Goal: Transaction & Acquisition: Purchase product/service

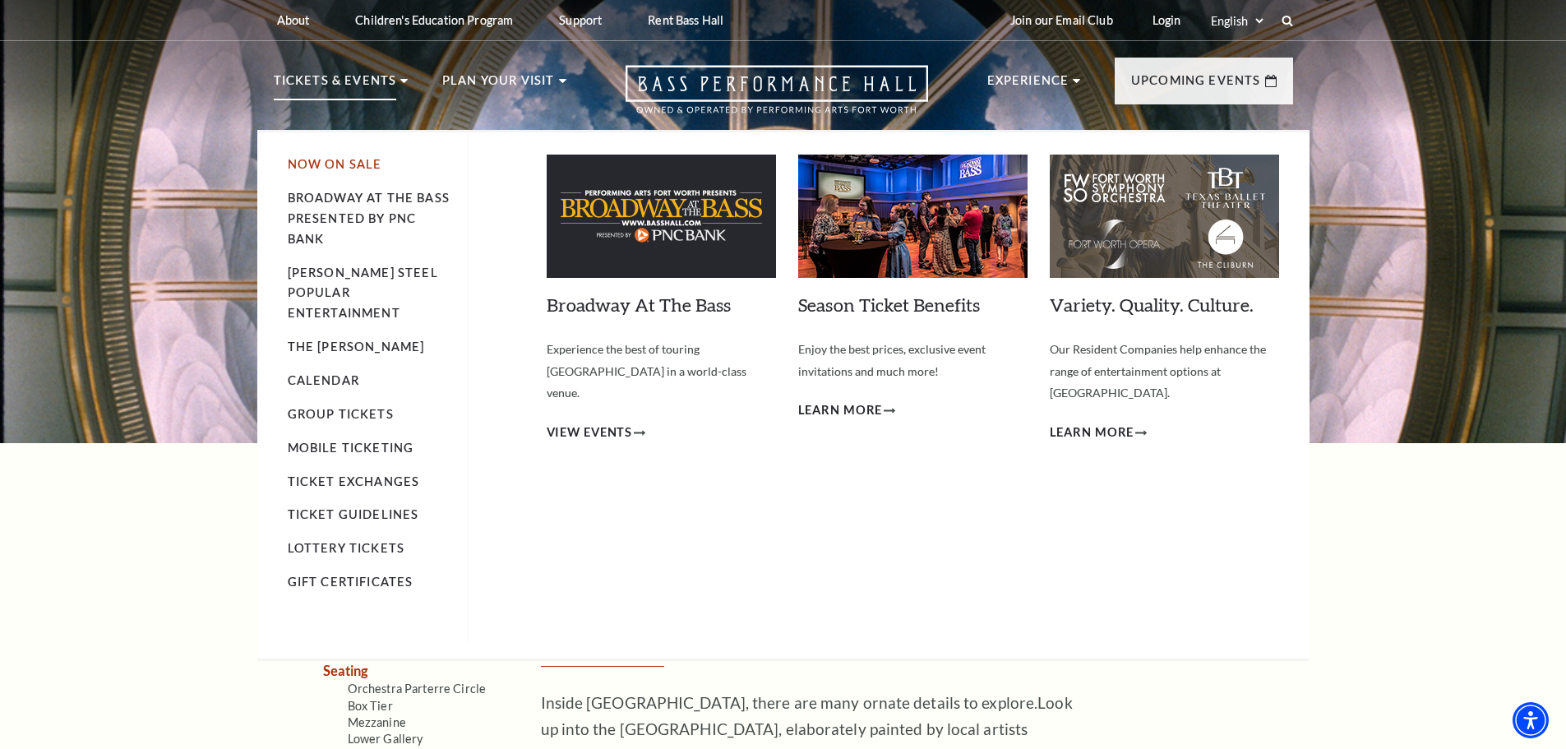
click at [312, 166] on link "Now On Sale" at bounding box center [335, 164] width 95 height 14
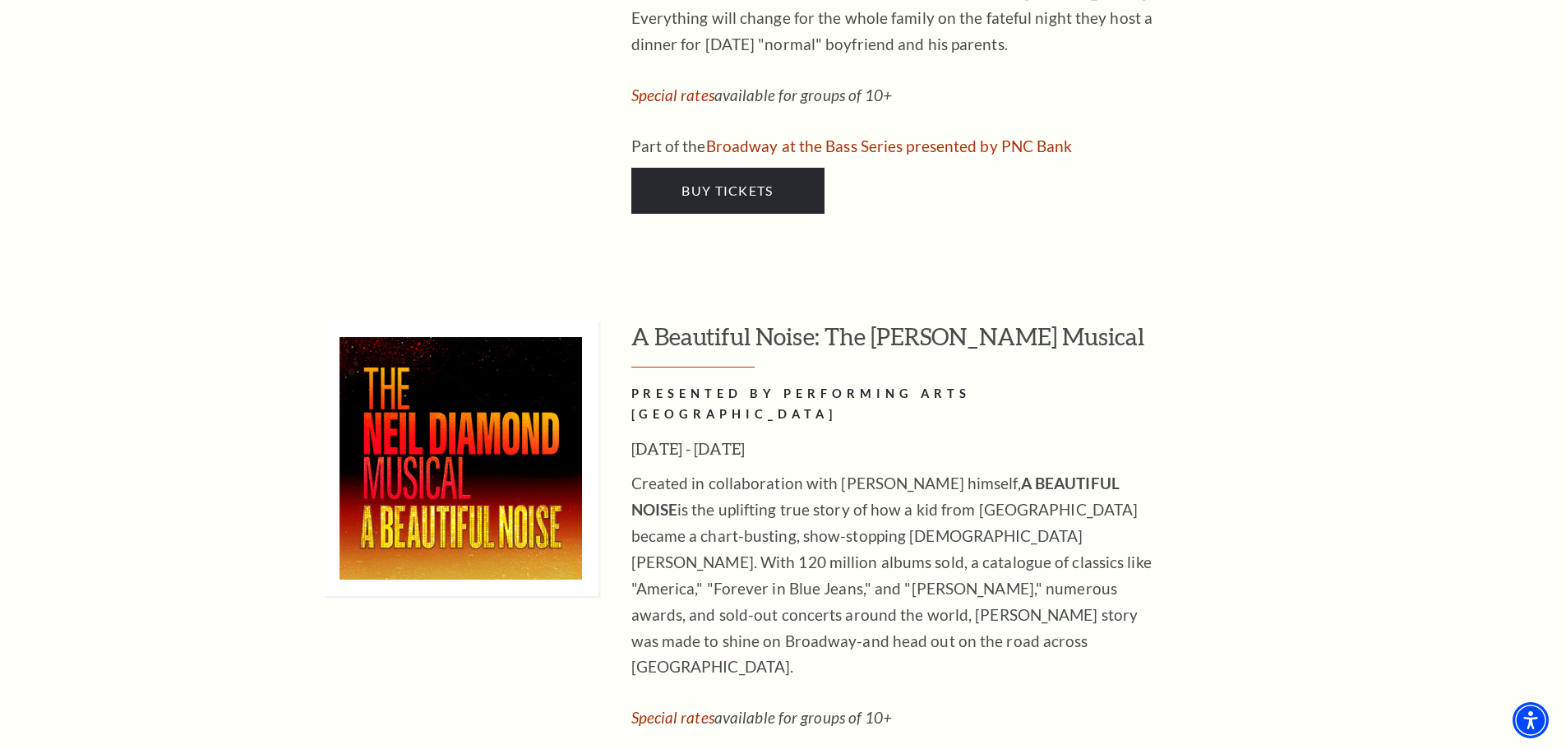
scroll to position [3863, 0]
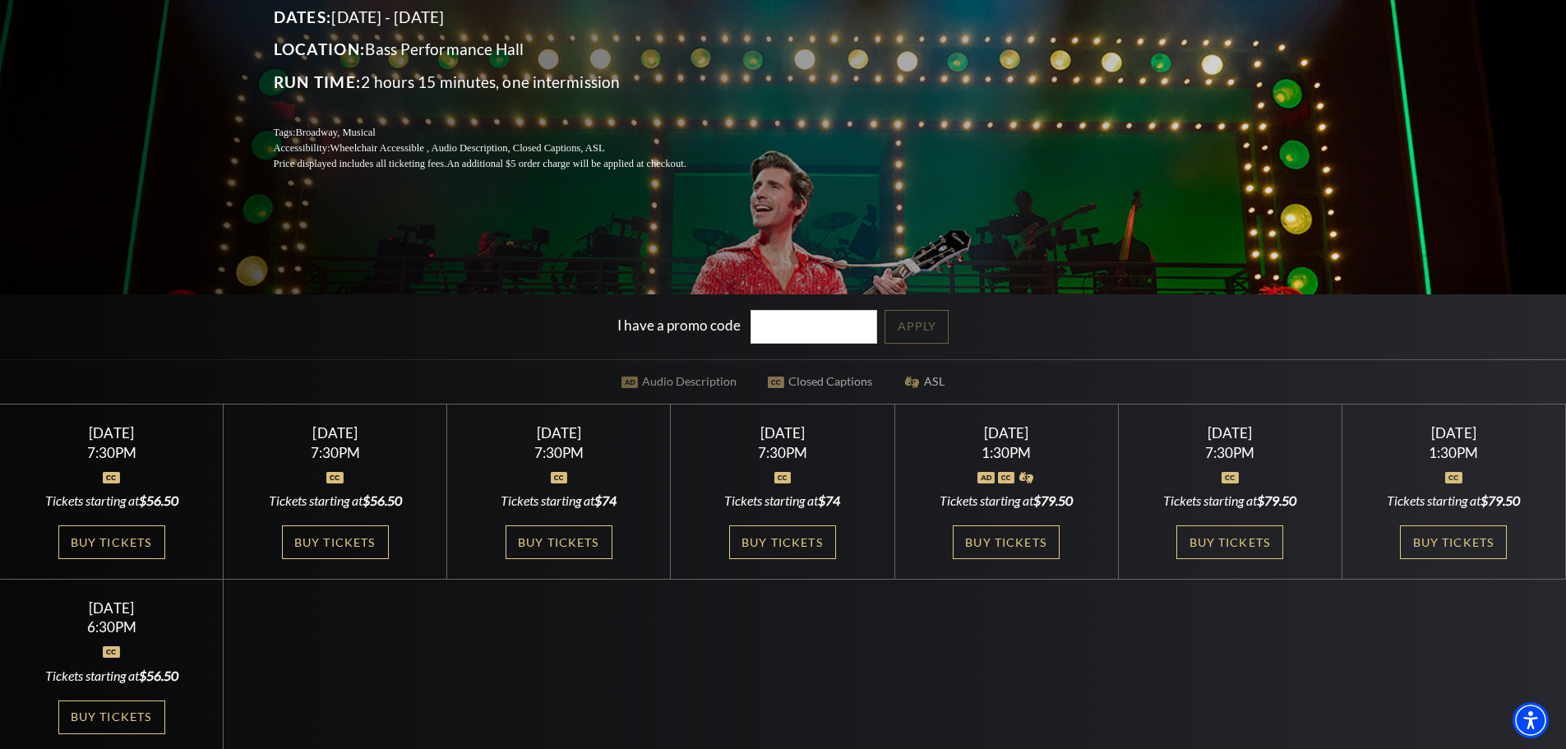
scroll to position [329, 0]
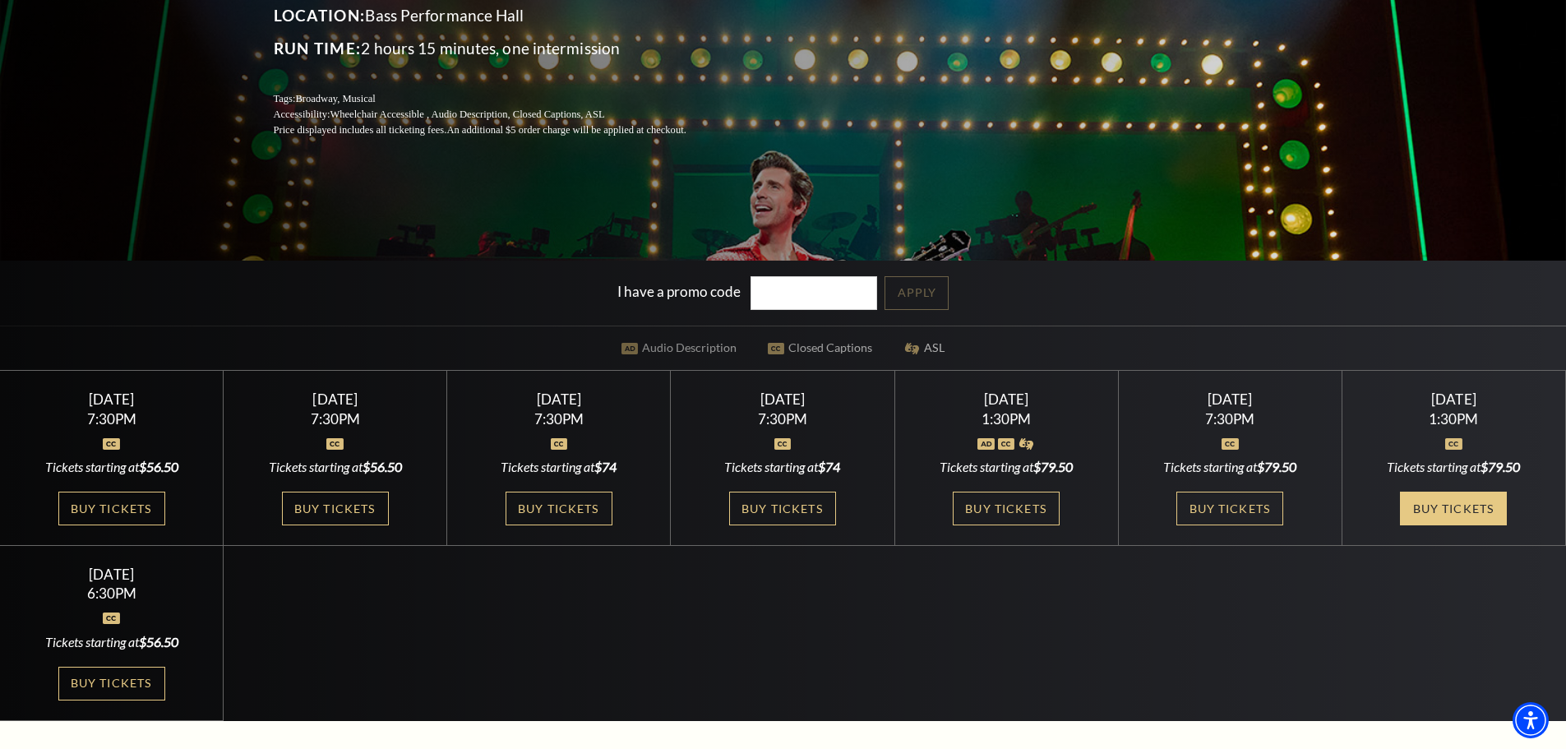
click at [1466, 505] on link "Buy Tickets" at bounding box center [1453, 508] width 107 height 34
click at [96, 678] on link "Buy Tickets" at bounding box center [111, 683] width 107 height 34
click at [129, 688] on link "Buy Tickets" at bounding box center [111, 683] width 107 height 34
click at [122, 689] on link "Buy Tickets" at bounding box center [111, 683] width 107 height 34
click at [549, 509] on link "Buy Tickets" at bounding box center [558, 508] width 107 height 34
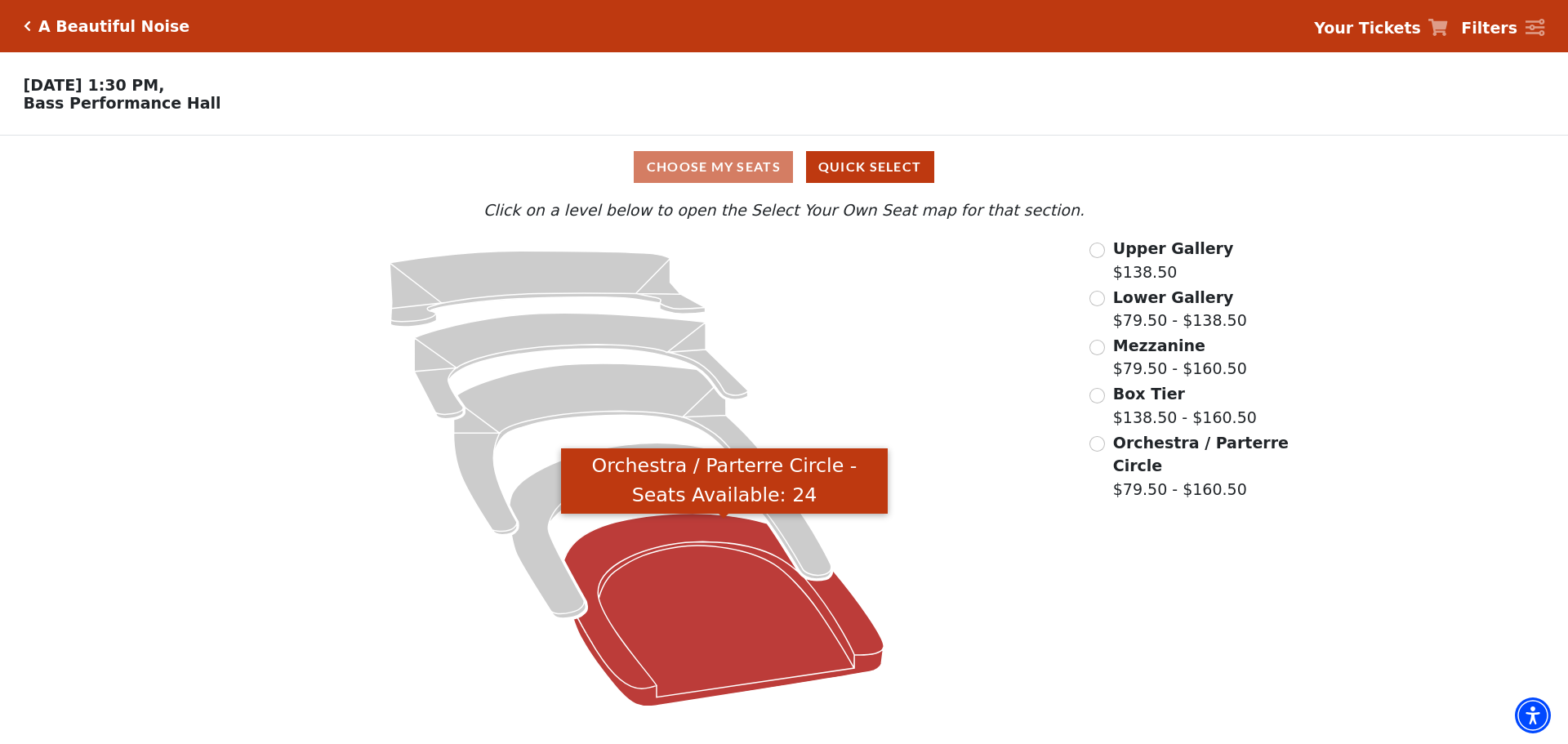
click at [694, 598] on icon "Orchestra / Parterre Circle - Seats Available: 24" at bounding box center [724, 610] width 320 height 193
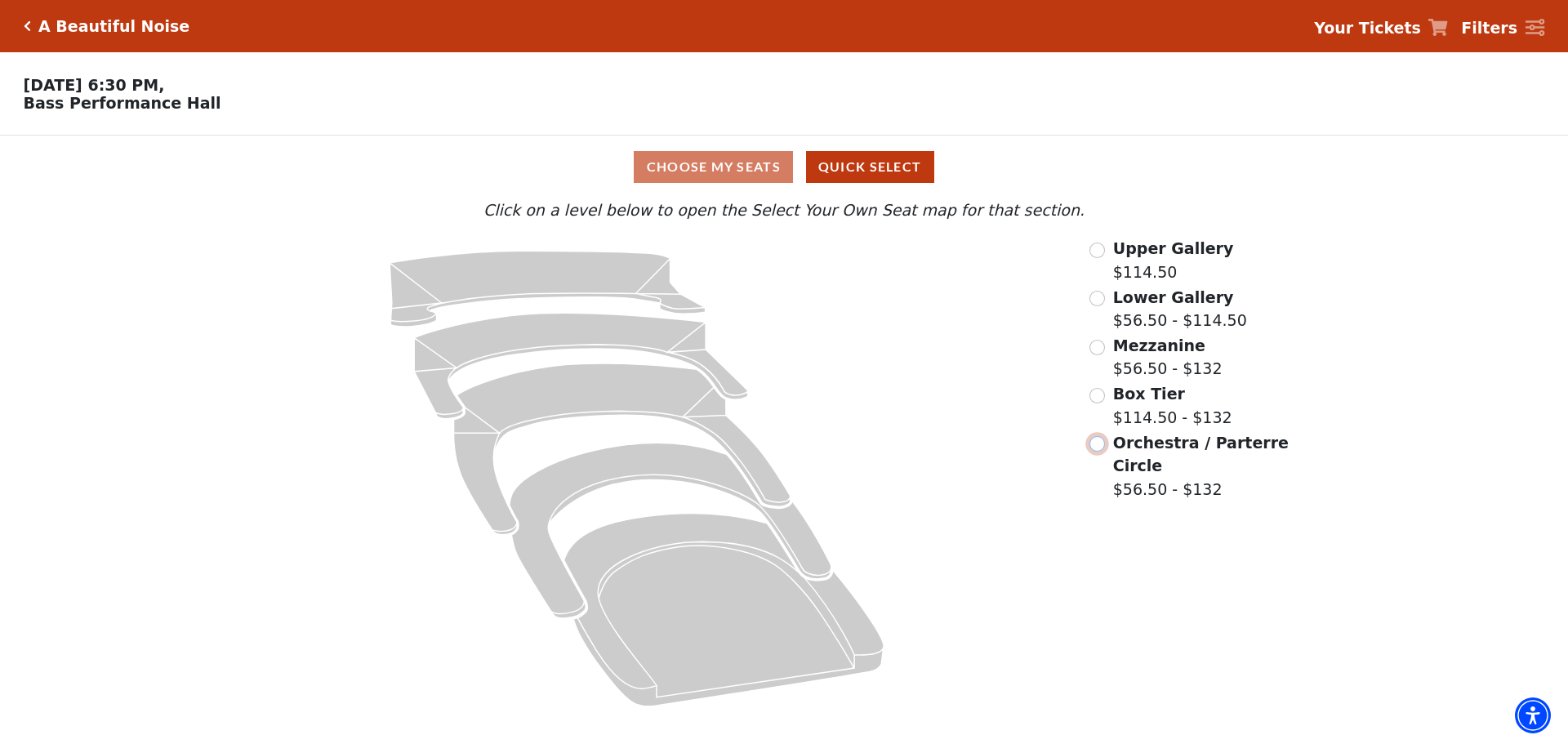
click at [1101, 451] on input "Orchestra / Parterre Circle$56.50 - $132\a" at bounding box center [1097, 444] width 16 height 16
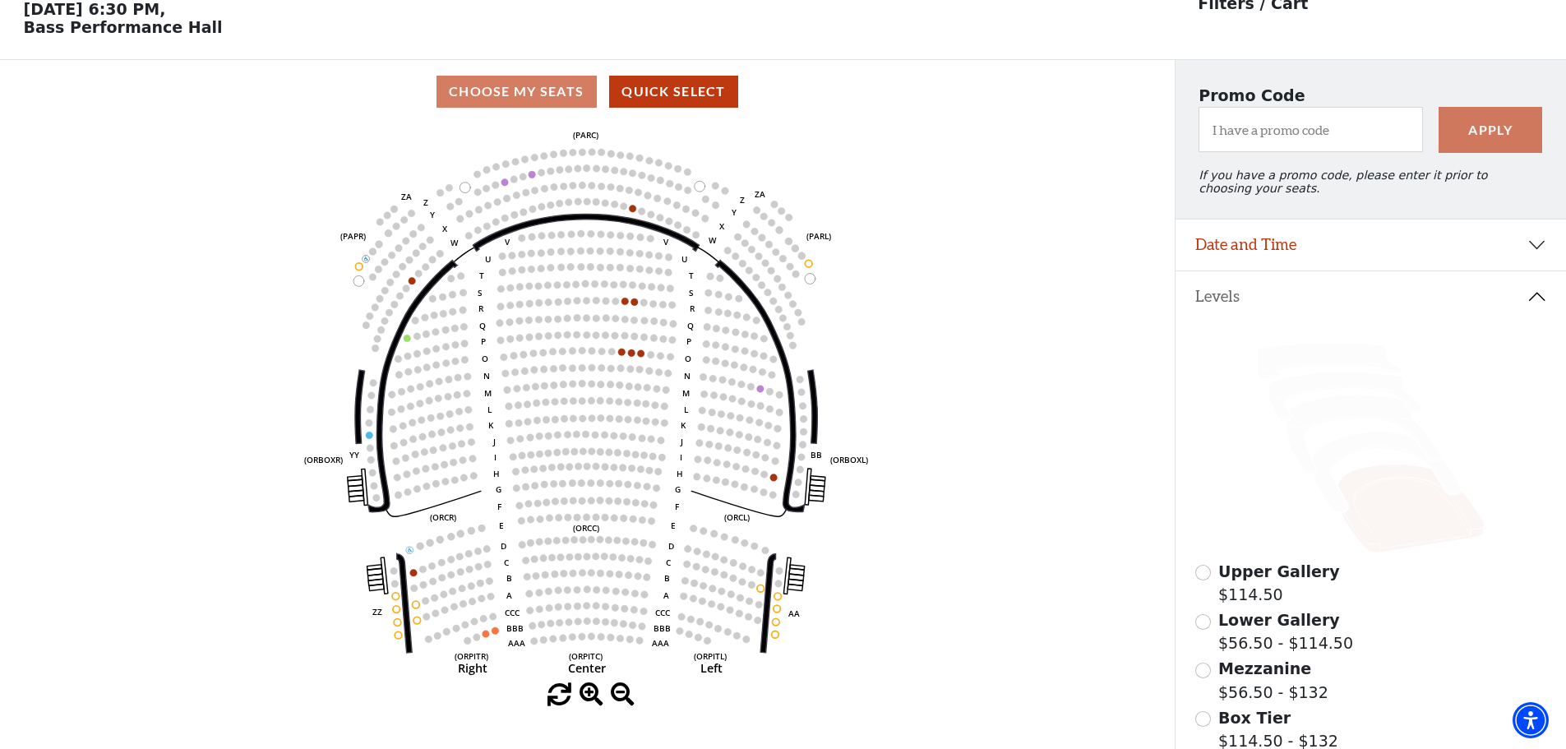
scroll to position [241, 0]
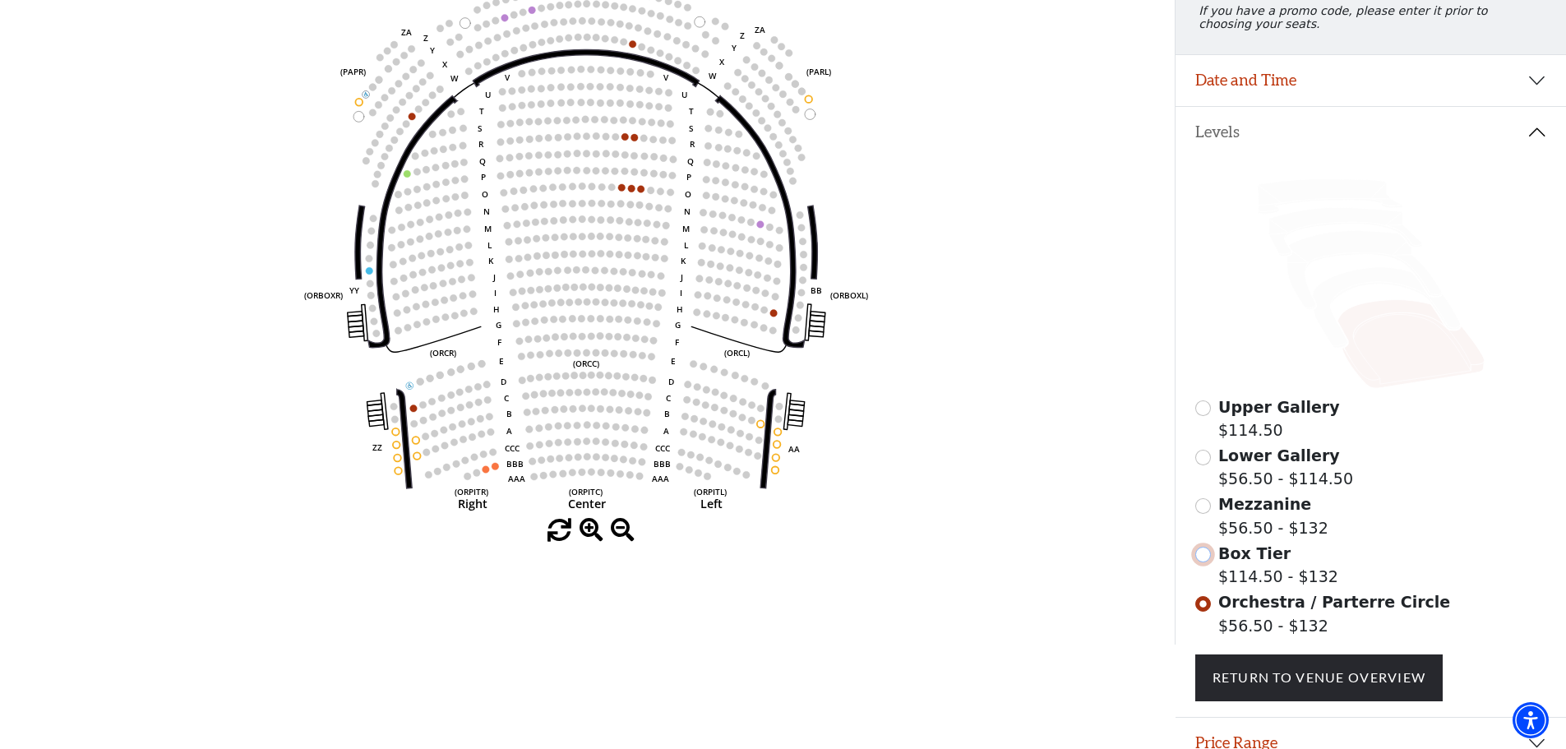
click at [1201, 562] on input "Box Tier$114.50 - $132\a" at bounding box center [1203, 555] width 16 height 16
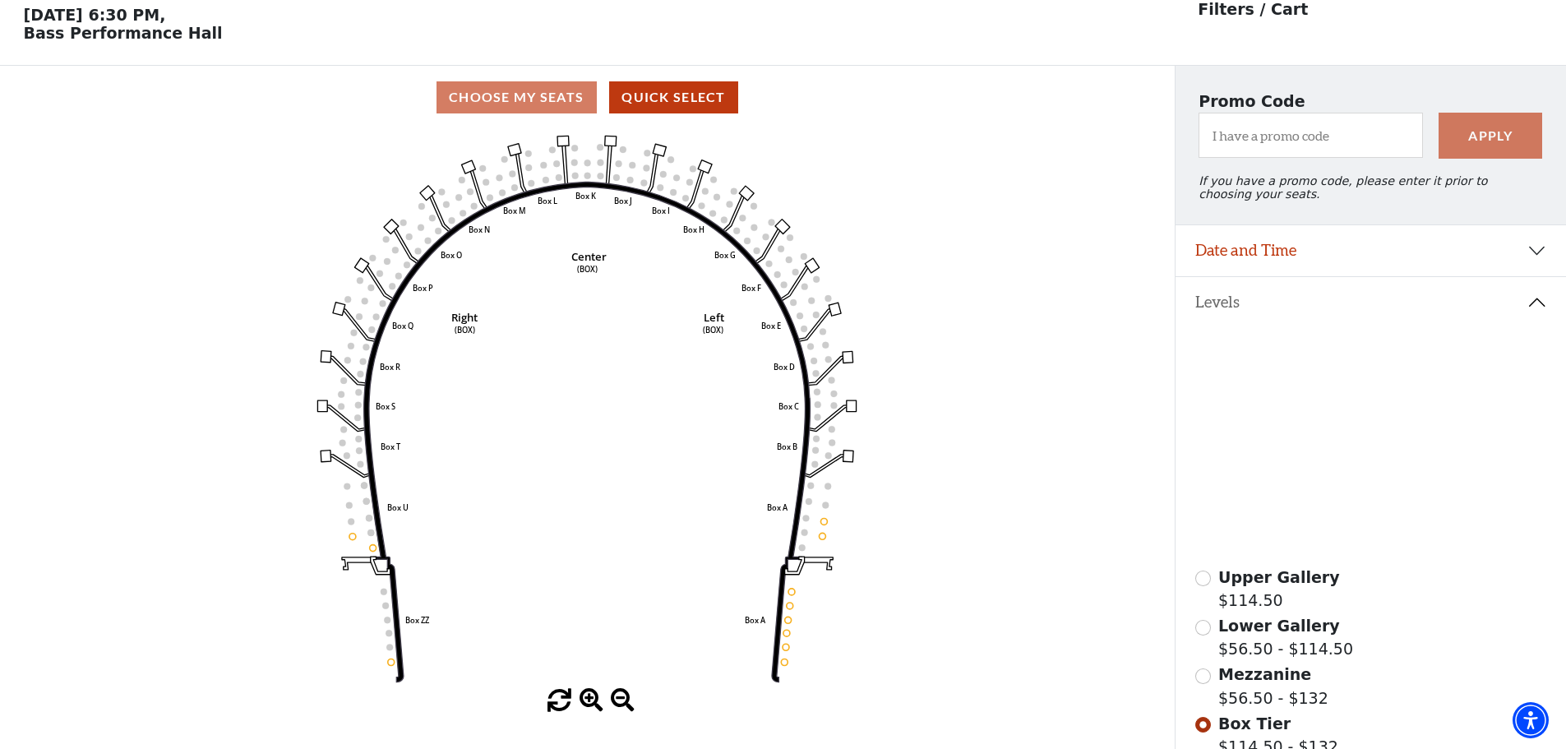
scroll to position [76, 0]
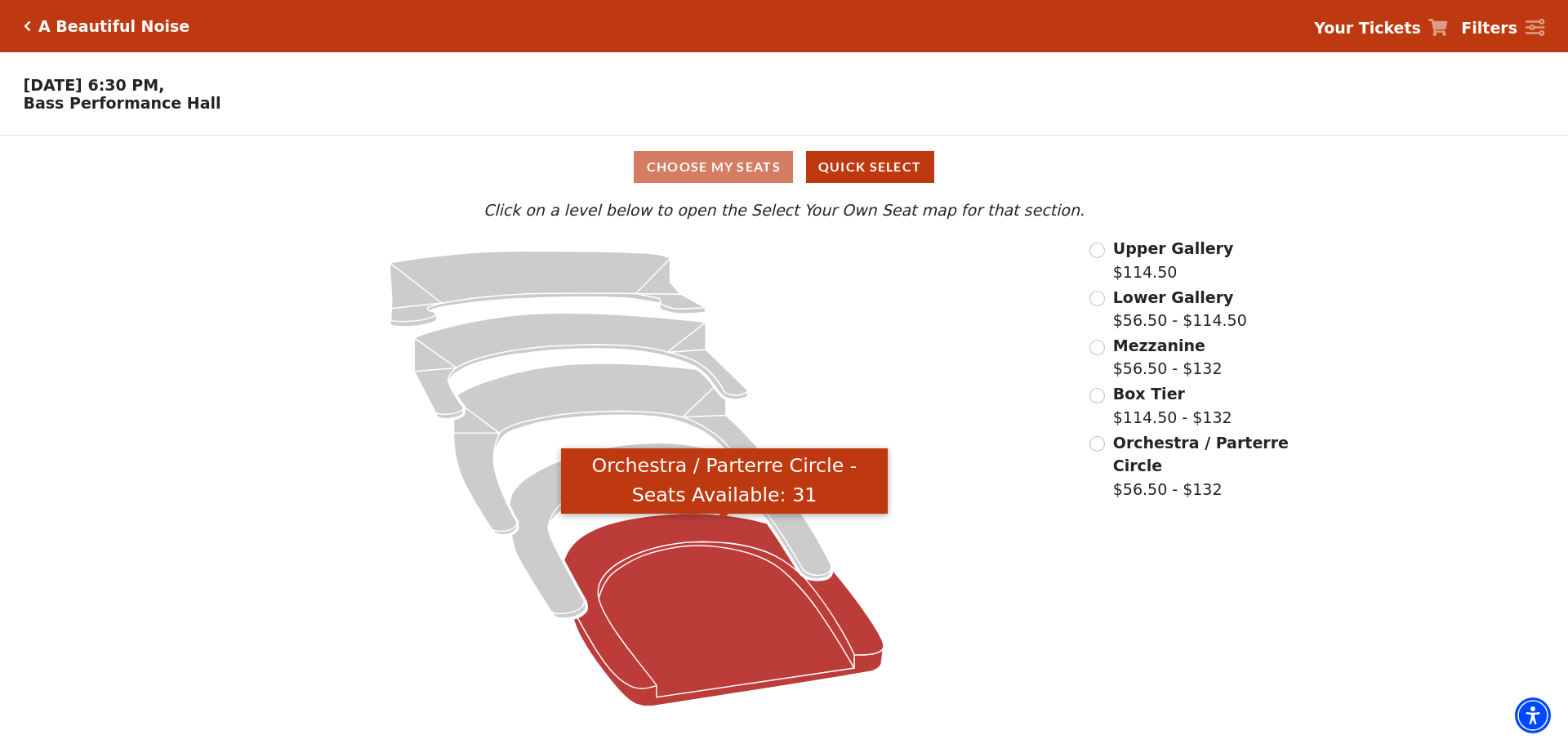
click at [690, 601] on icon "Orchestra / Parterre Circle - Seats Available: 31" at bounding box center [724, 610] width 320 height 193
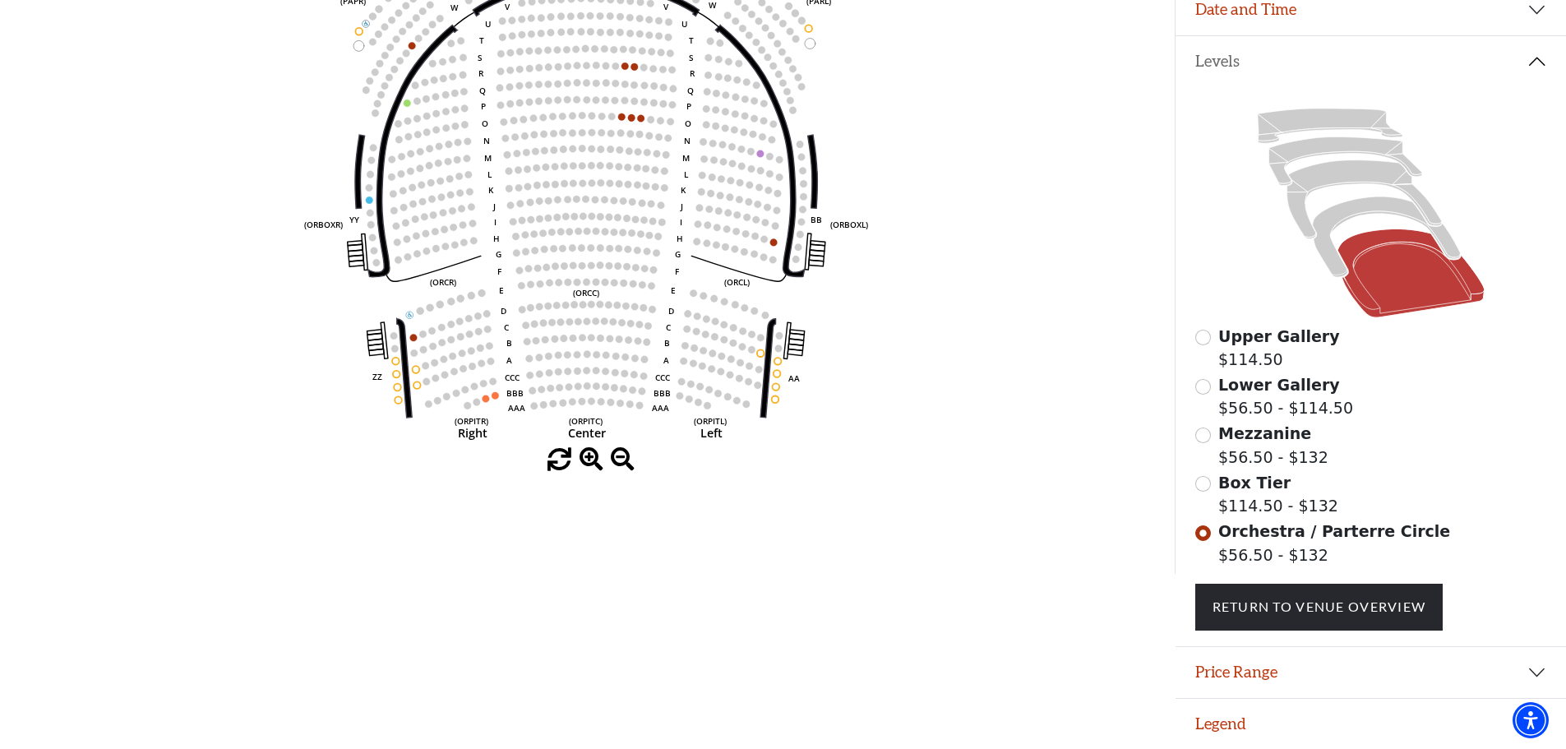
scroll to position [241, 0]
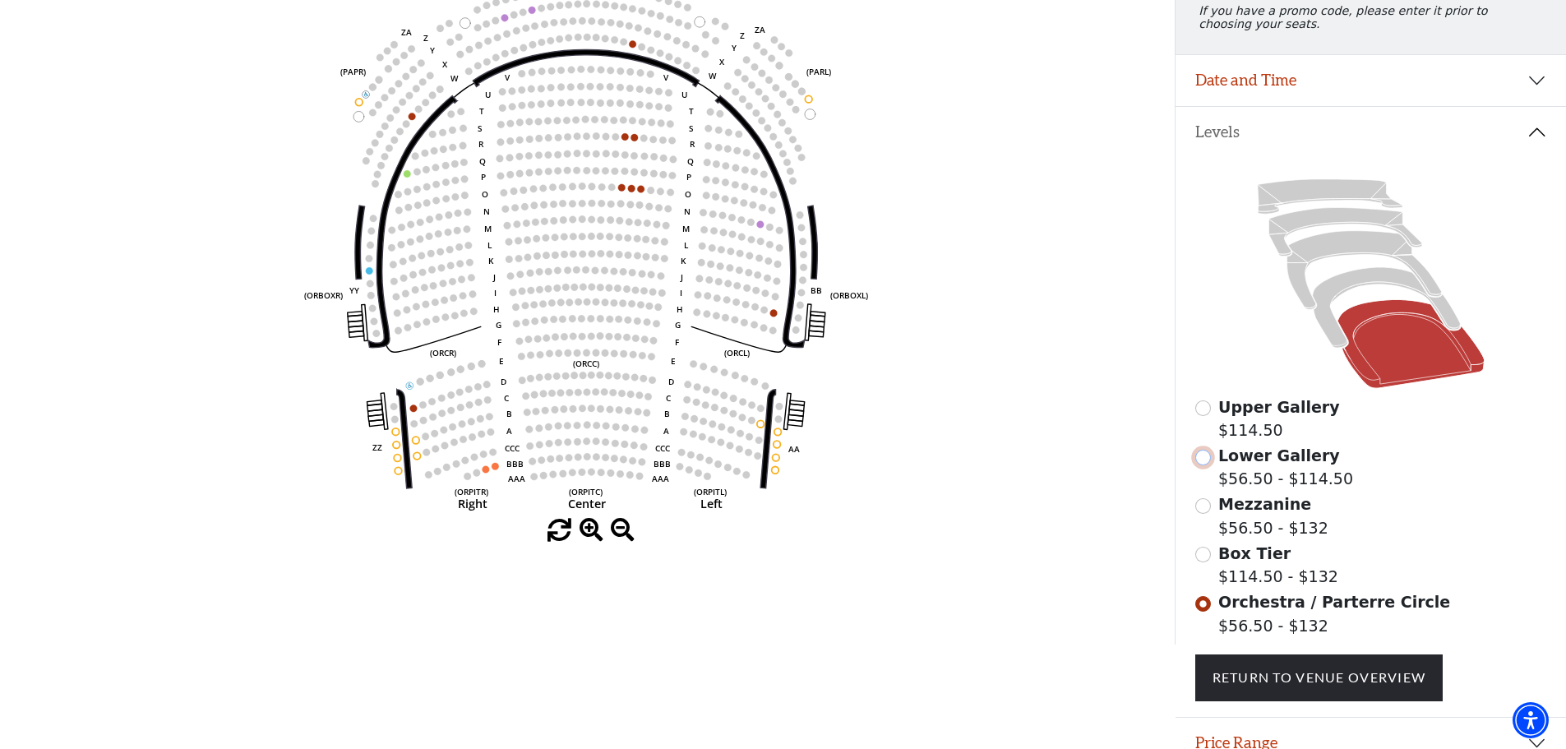
click at [1206, 462] on input "Lower Gallery$56.50 - $114.50\a" at bounding box center [1203, 458] width 16 height 16
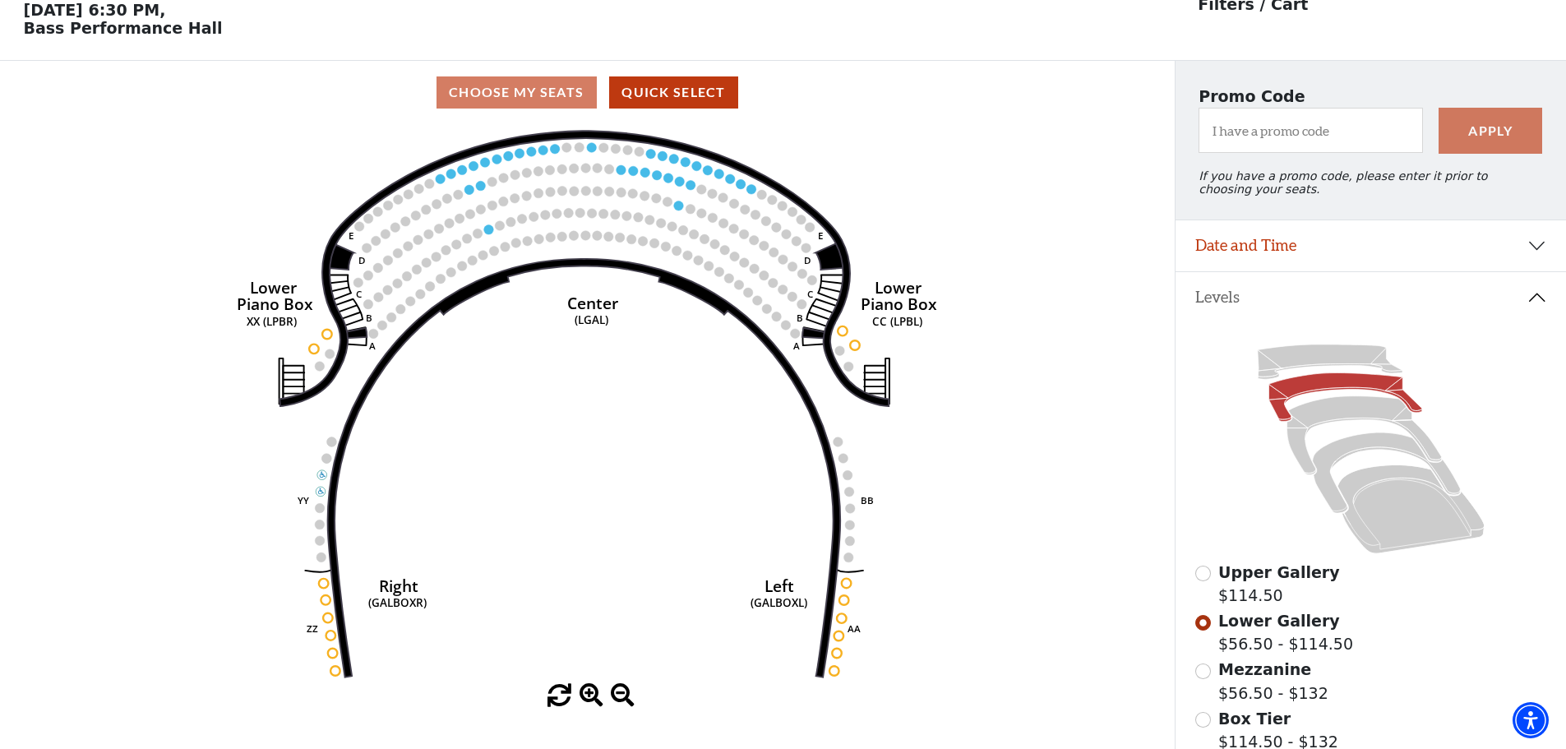
scroll to position [76, 0]
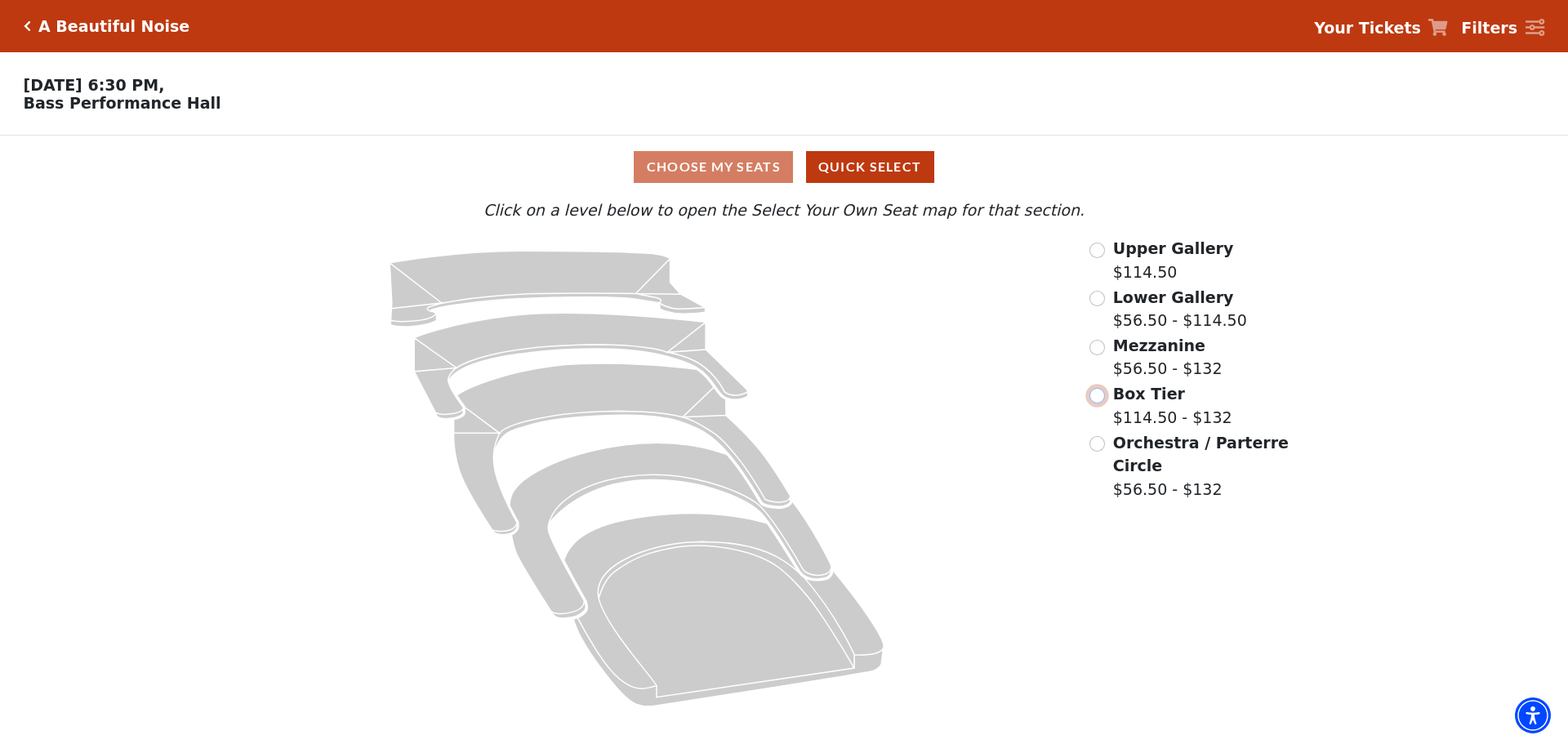
click at [1095, 402] on input "Box Tier$114.50 - $132\a" at bounding box center [1097, 395] width 16 height 16
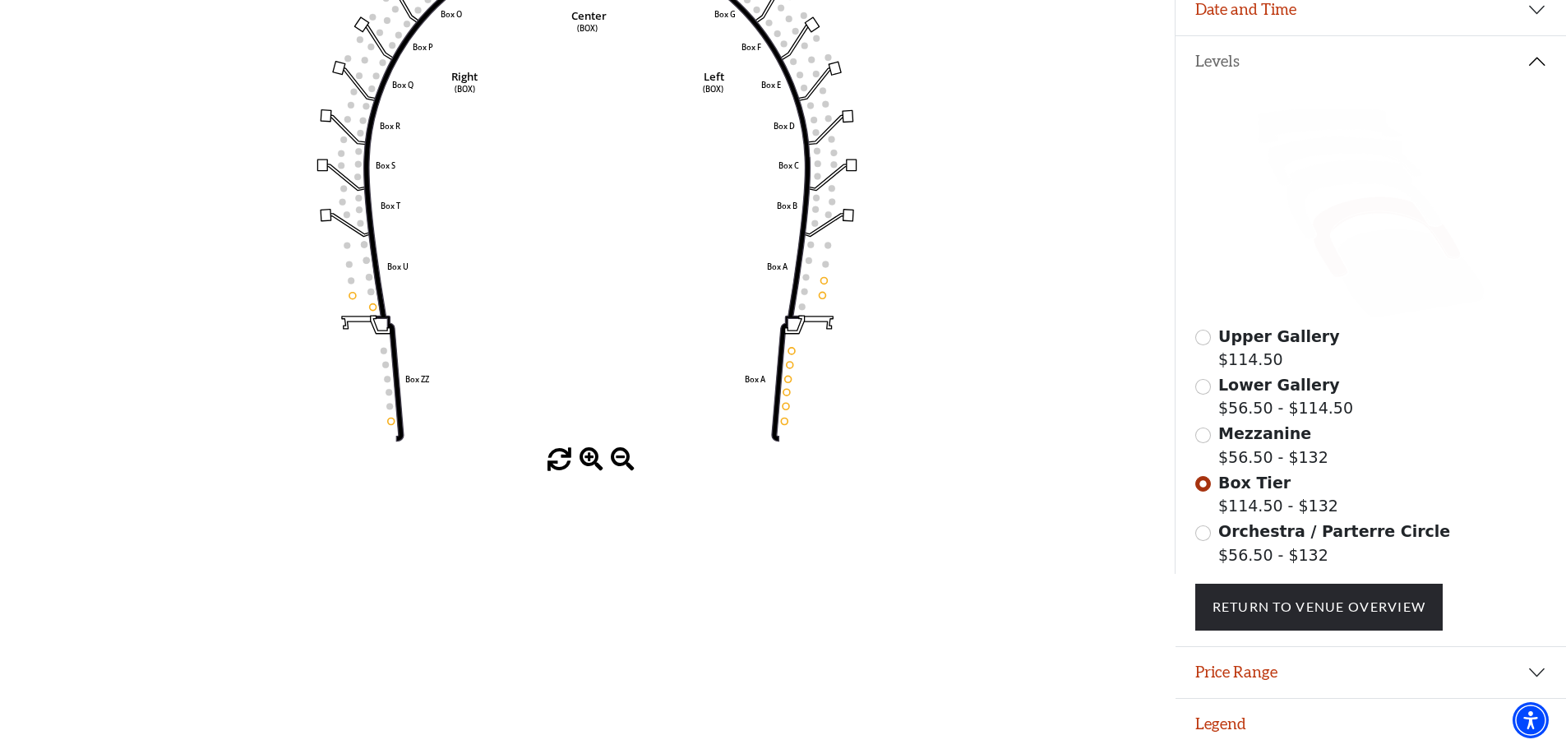
scroll to position [323, 0]
click at [550, 453] on span at bounding box center [559, 460] width 24 height 24
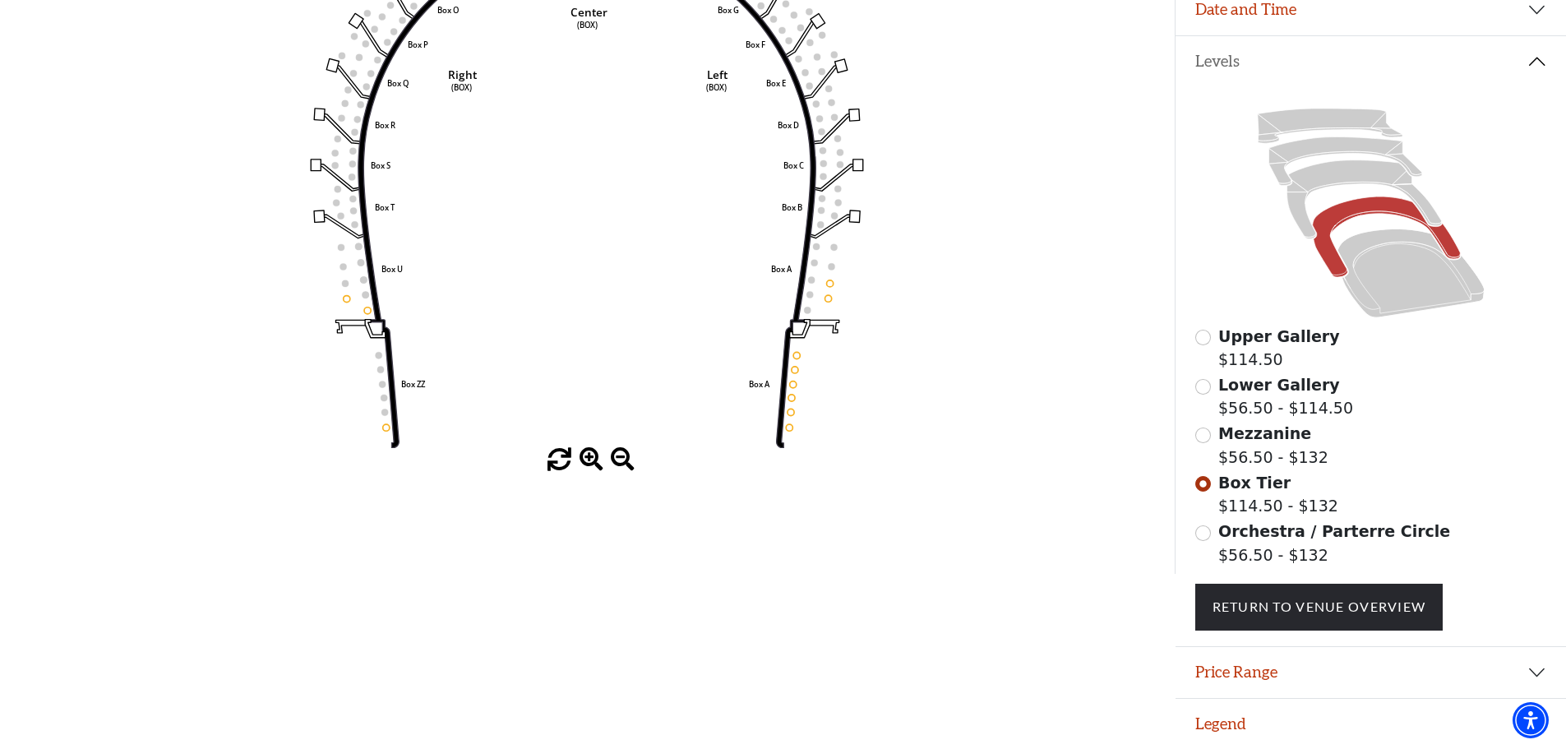
click at [550, 453] on span at bounding box center [559, 460] width 24 height 24
click at [594, 448] on span at bounding box center [591, 460] width 24 height 24
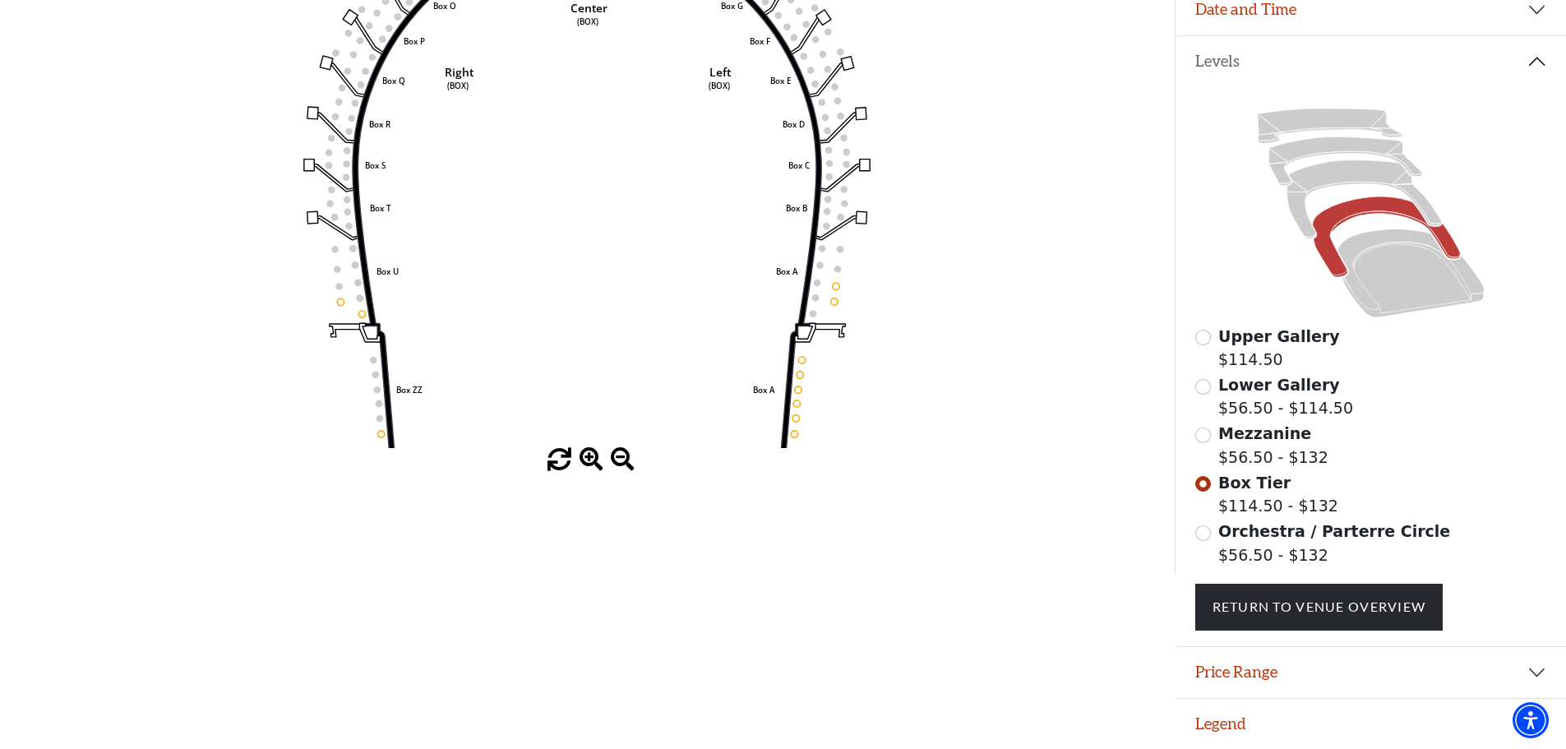
click at [594, 448] on span at bounding box center [591, 460] width 24 height 24
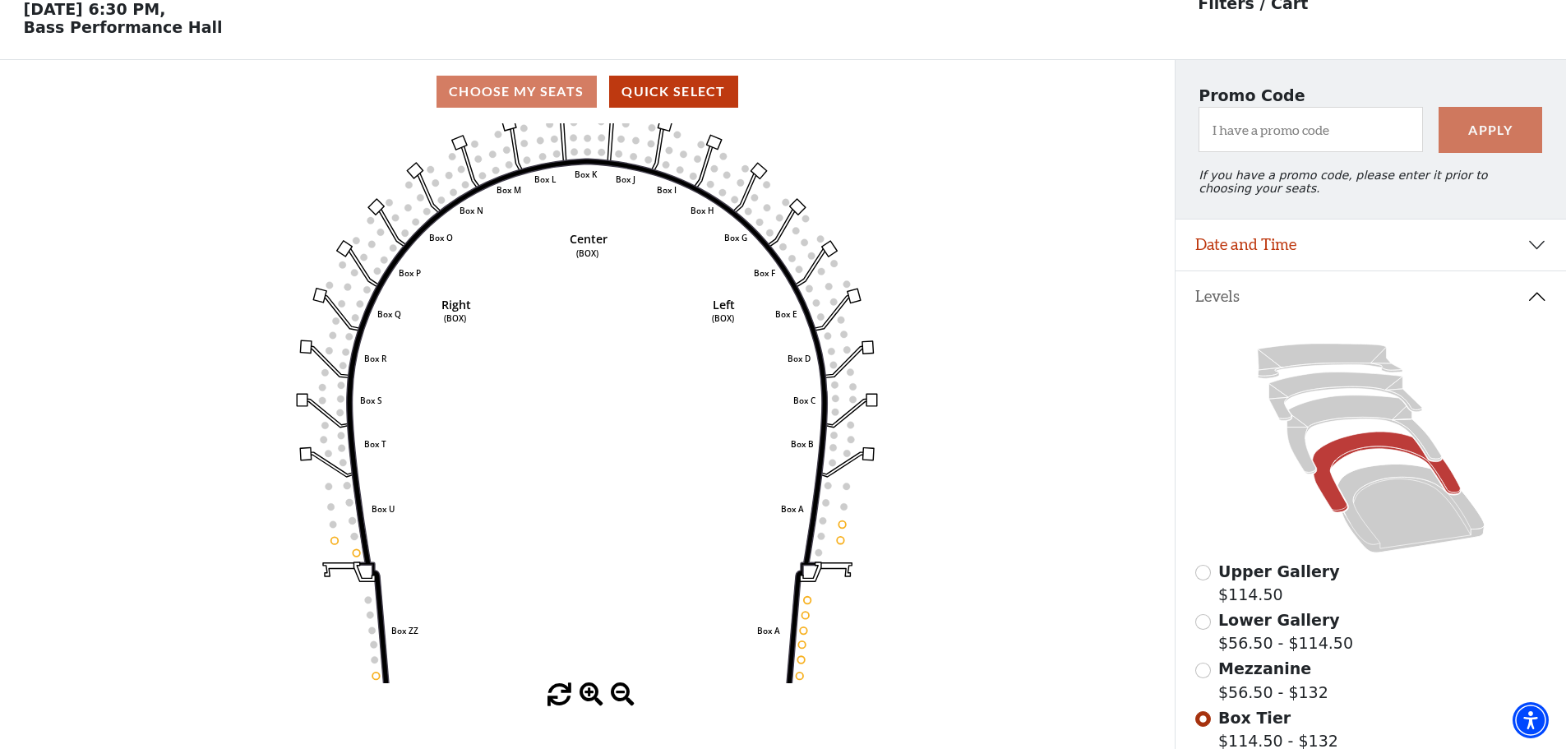
scroll to position [159, 0]
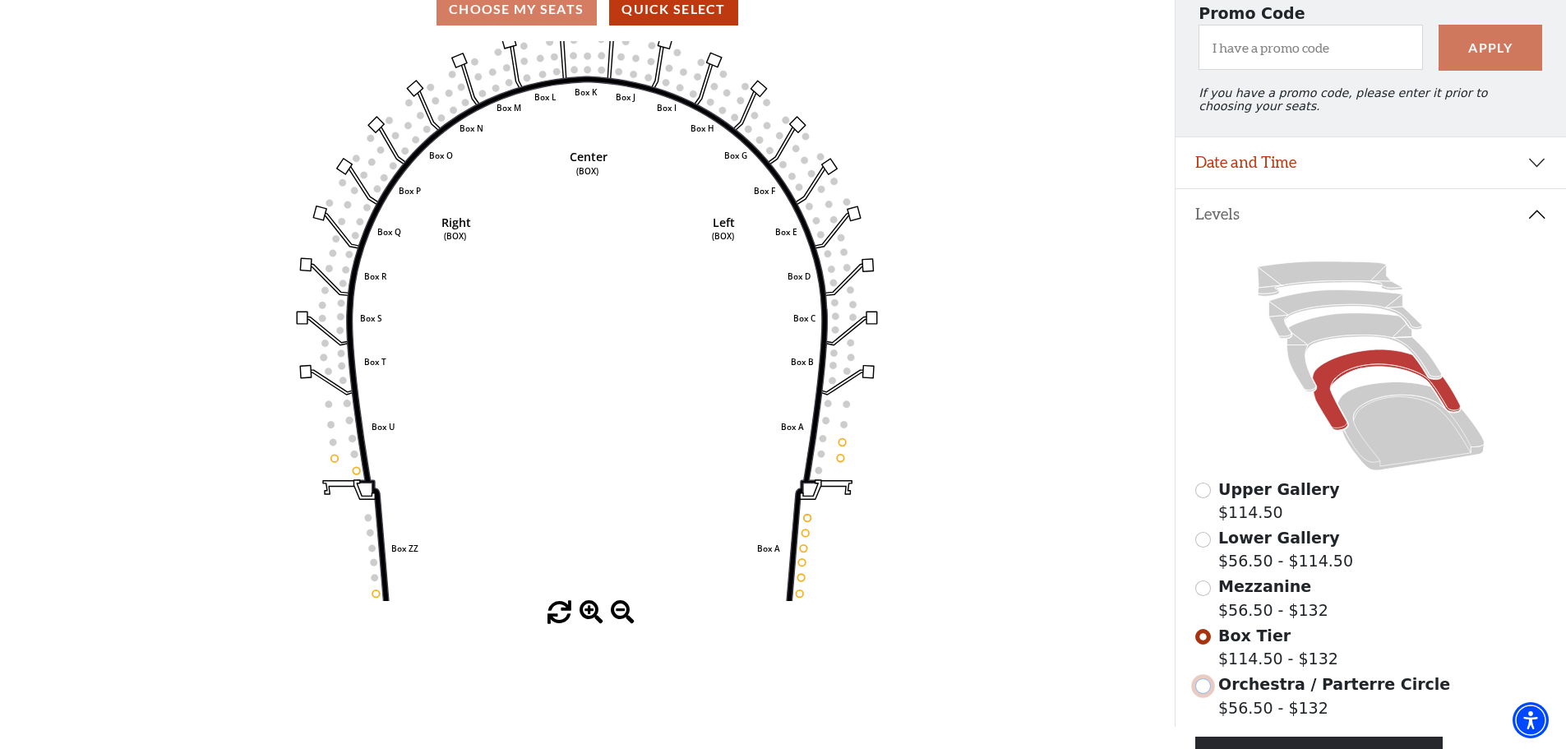
click at [1201, 694] on input "Orchestra / Parterre Circle$56.50 - $132\a" at bounding box center [1203, 686] width 16 height 16
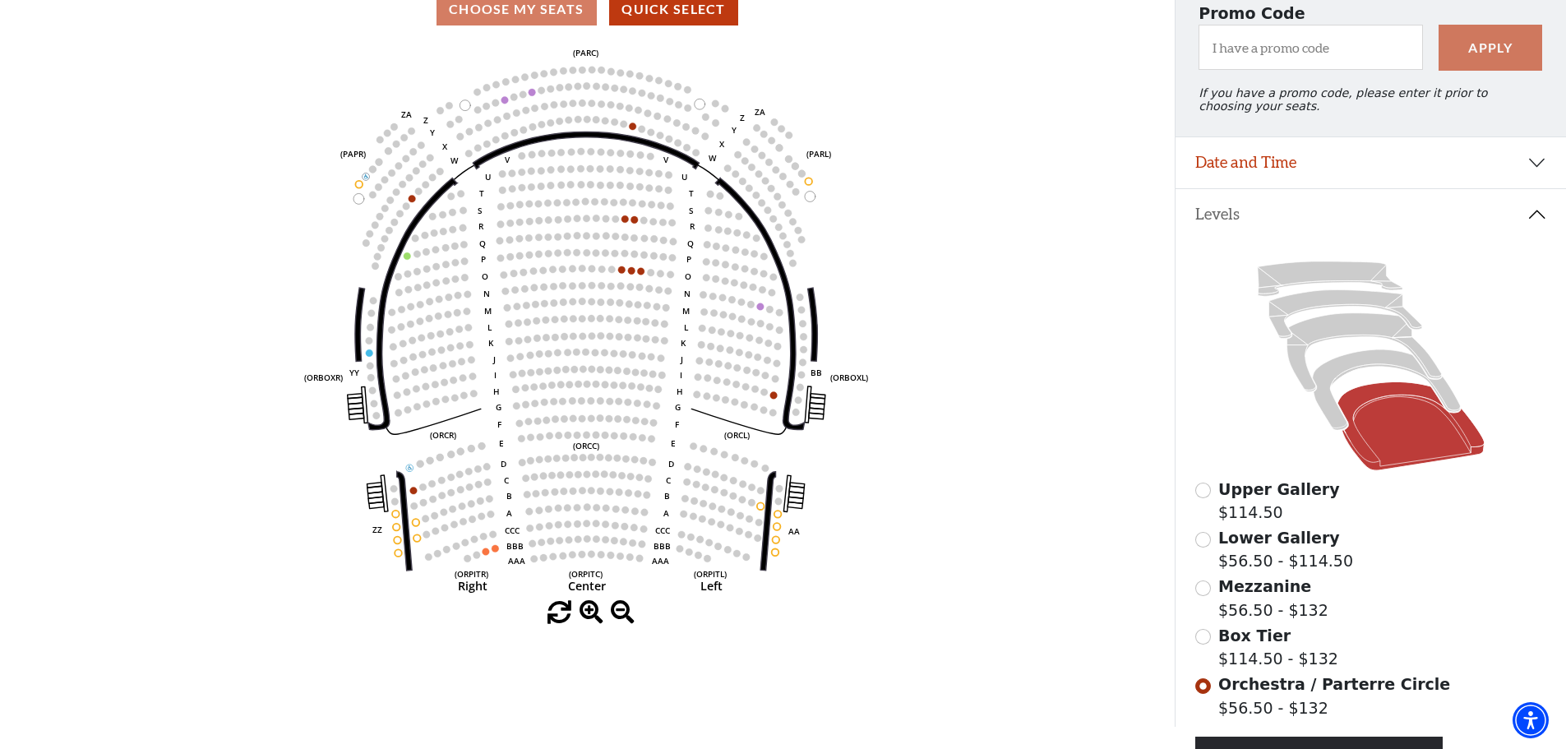
scroll to position [241, 0]
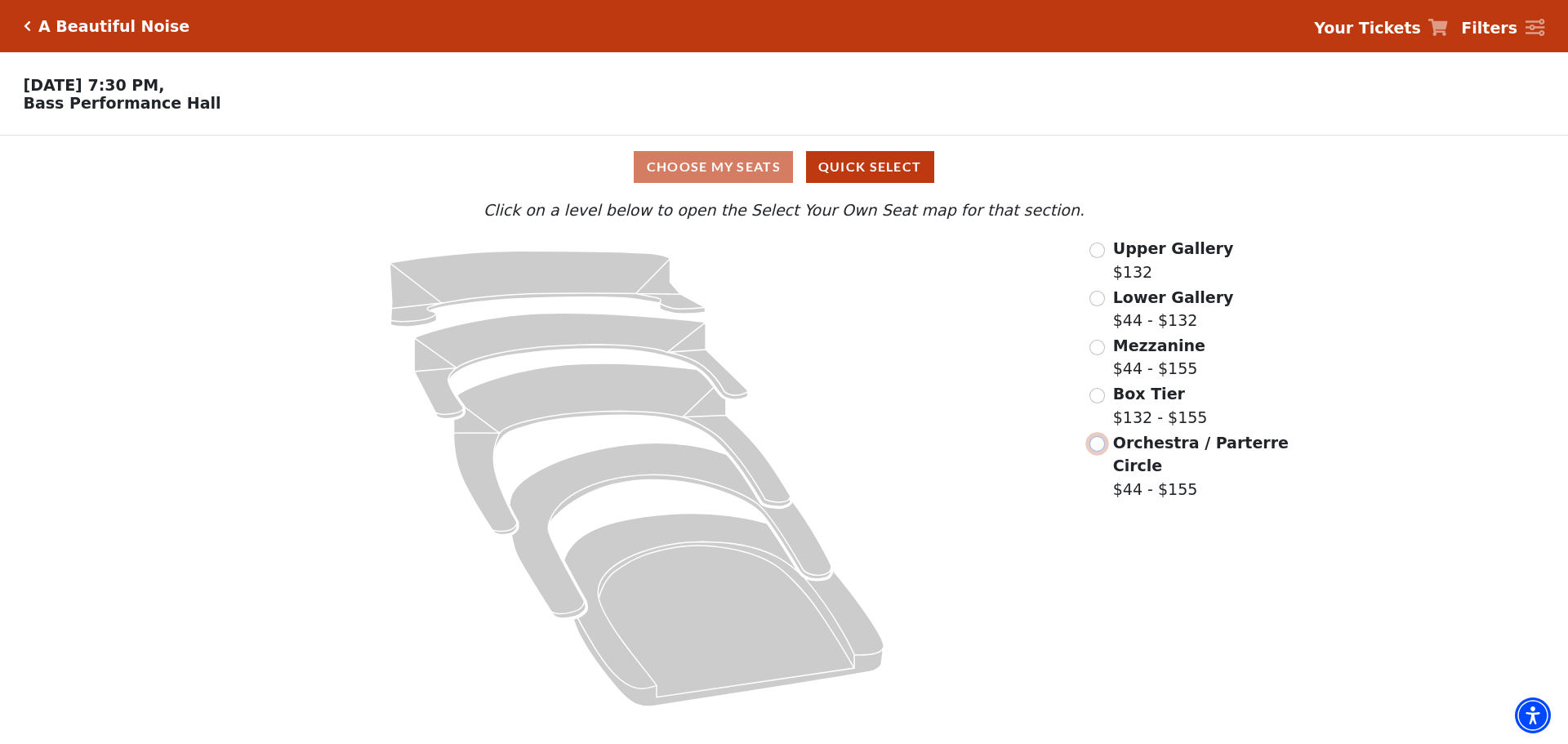
click at [1092, 447] on input "Orchestra / Parterre Circle$44 - $155\a" at bounding box center [1097, 444] width 16 height 16
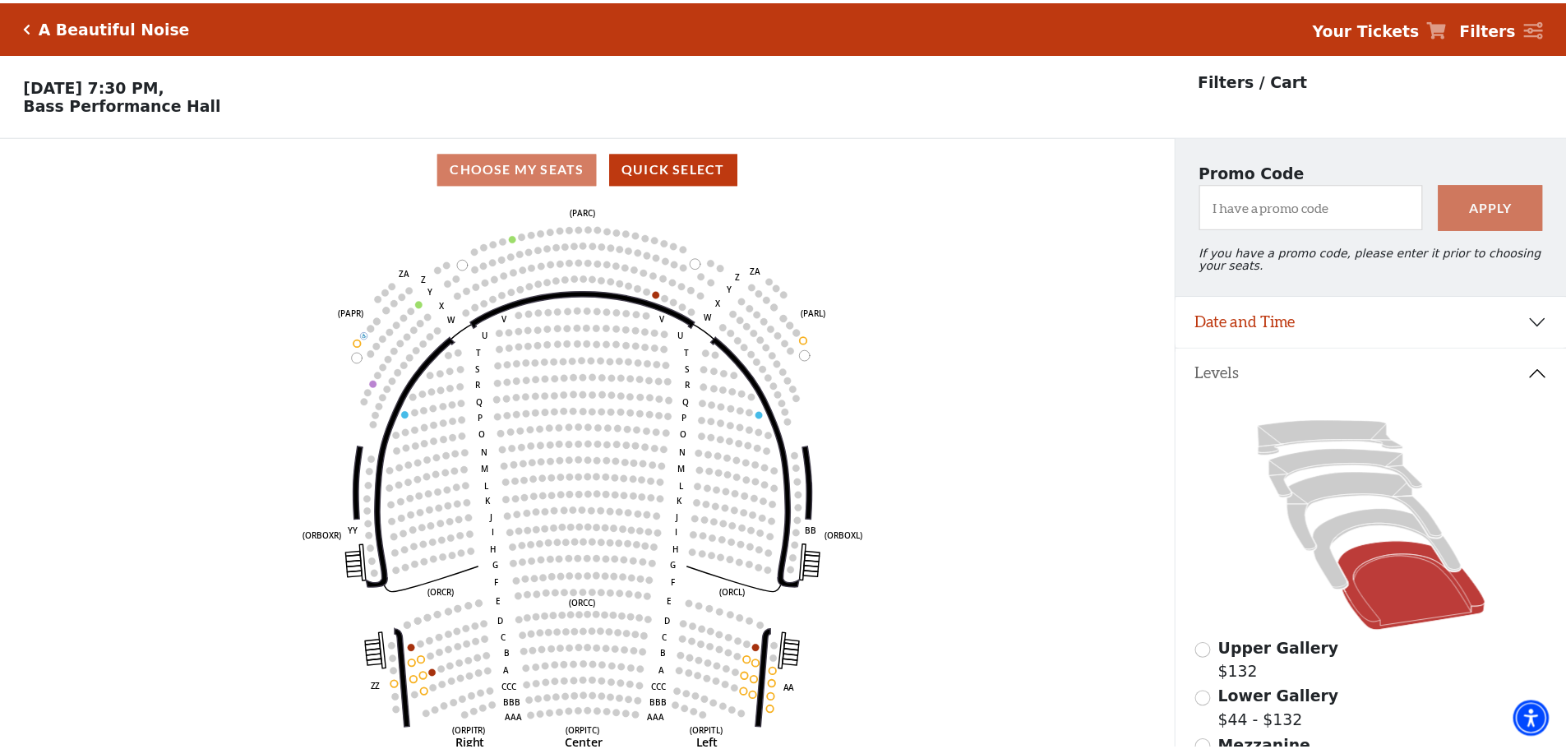
scroll to position [76, 0]
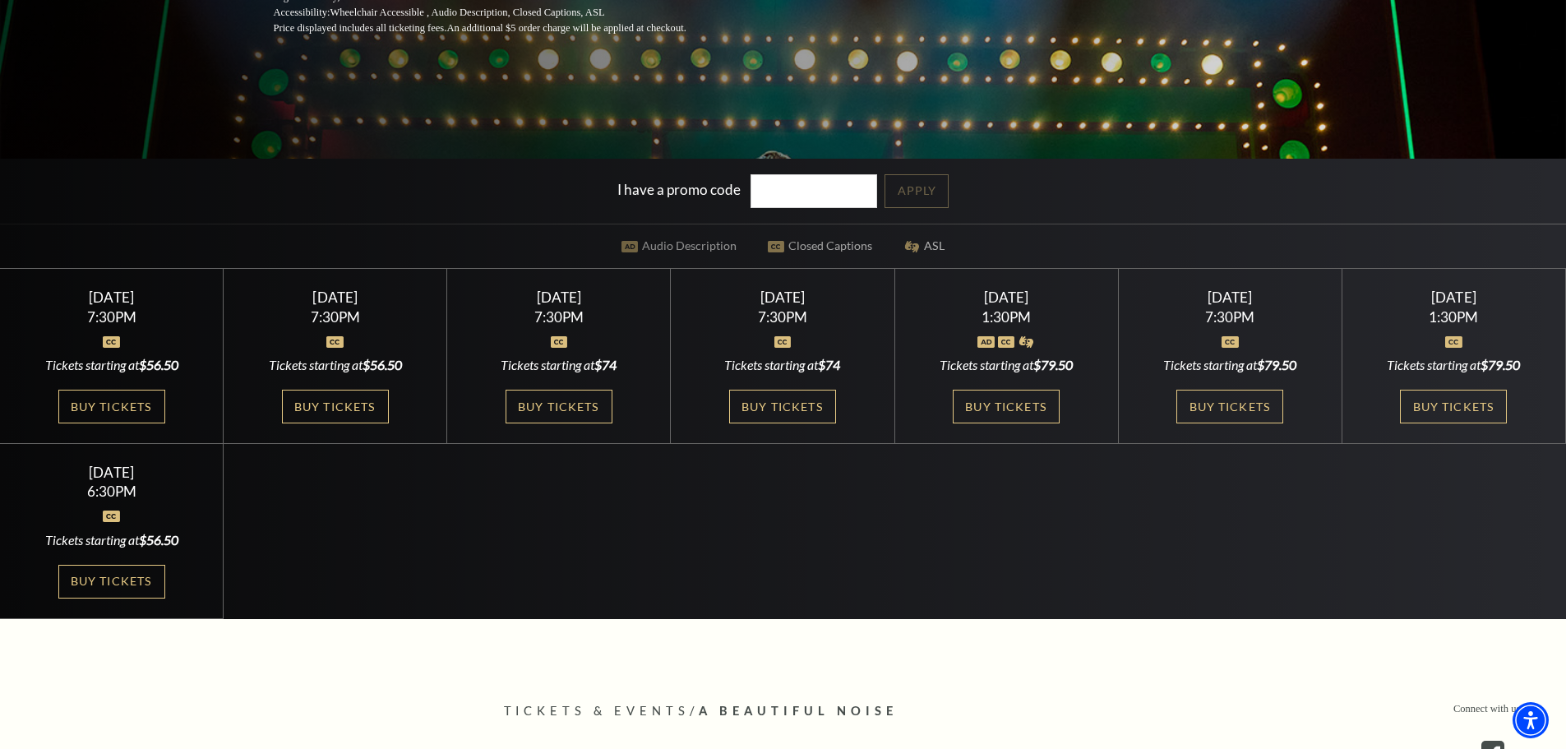
scroll to position [409, 0]
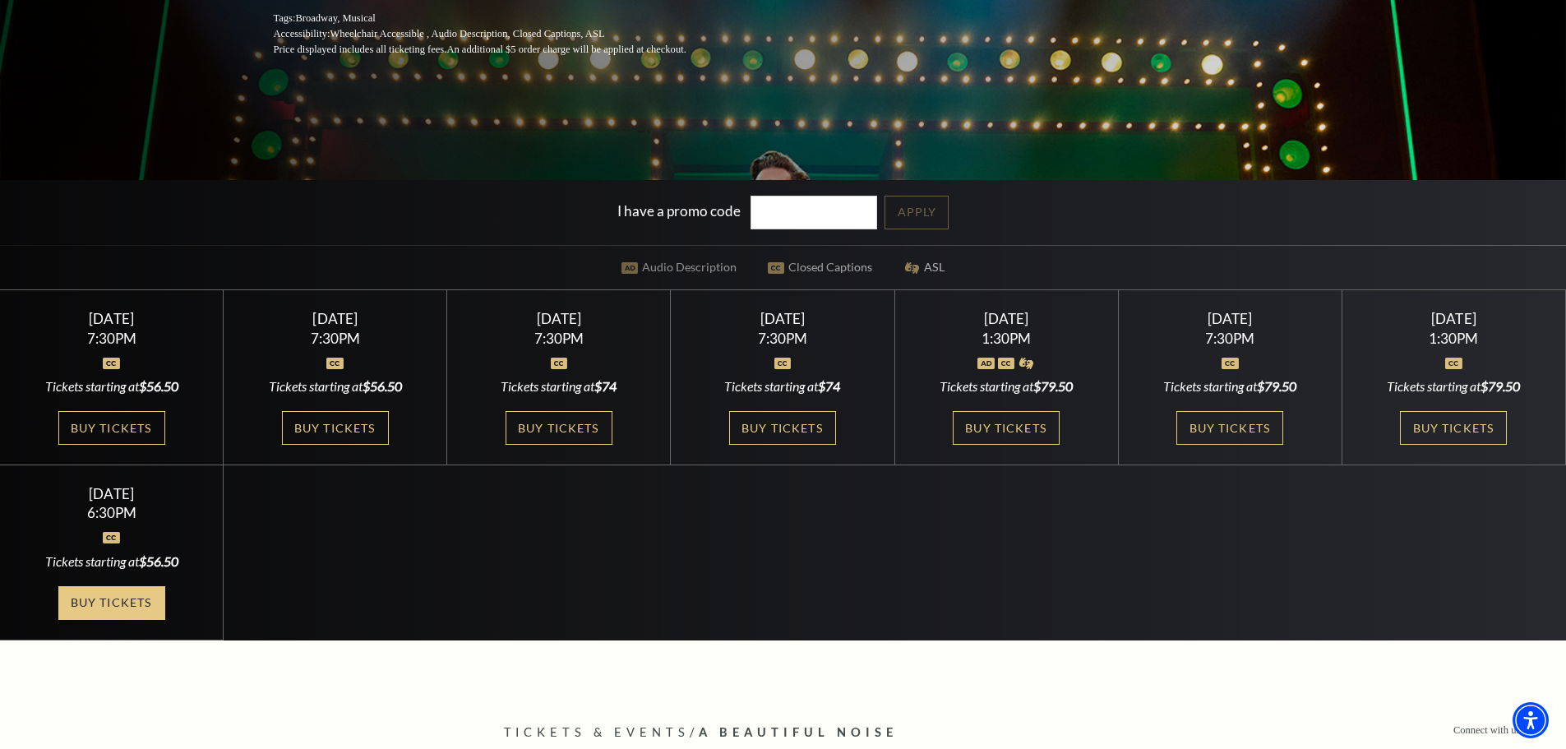
click at [114, 597] on link "Buy Tickets" at bounding box center [111, 603] width 107 height 34
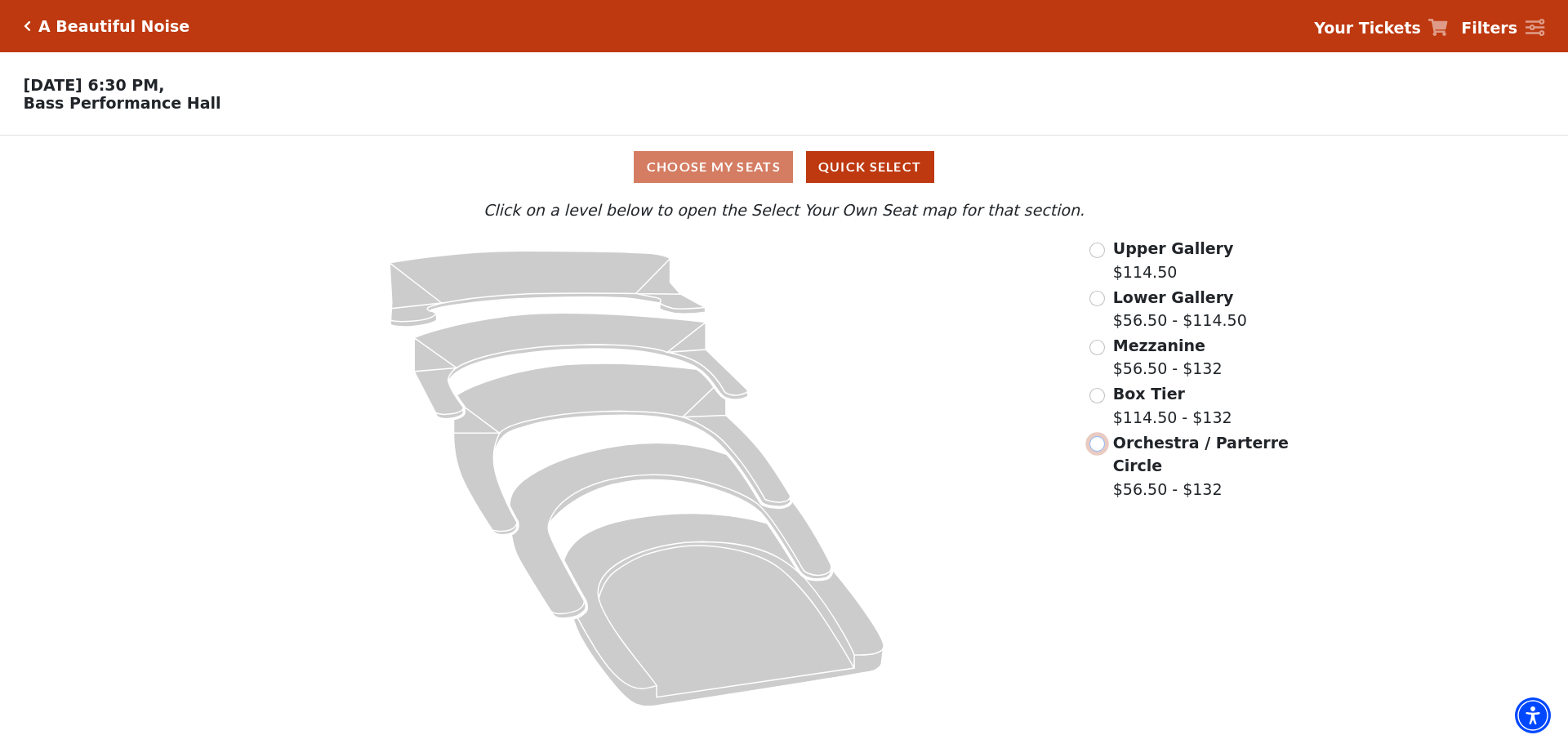
click at [1093, 448] on input "Orchestra / Parterre Circle$56.50 - $132\a" at bounding box center [1097, 444] width 16 height 16
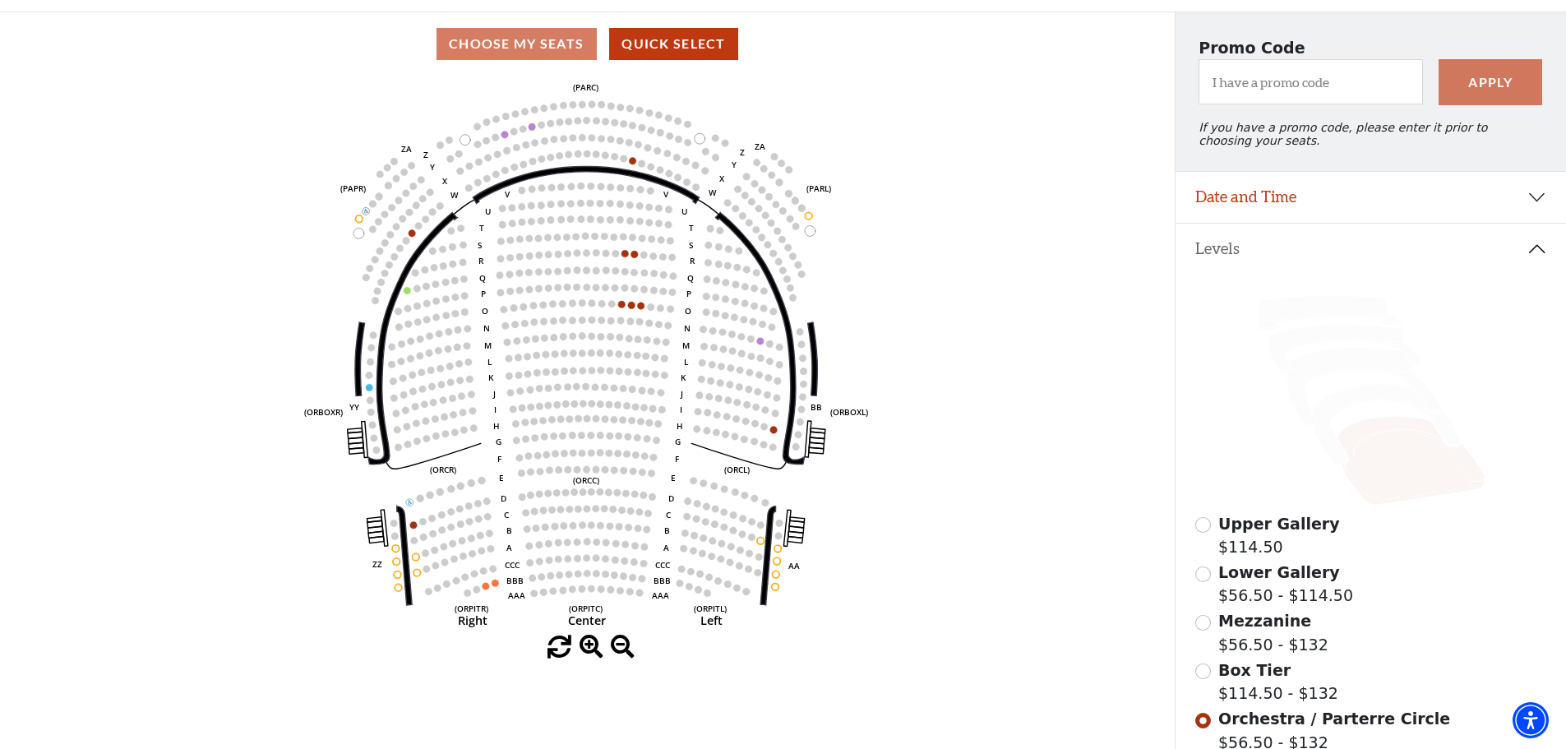
scroll to position [164, 0]
